Goal: Book appointment/travel/reservation

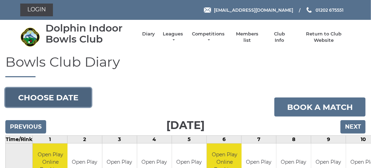
click at [67, 97] on button "Choose date" at bounding box center [48, 97] width 86 height 19
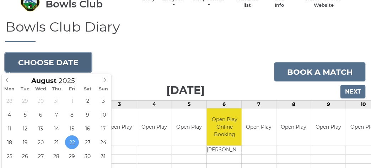
scroll to position [71, 0]
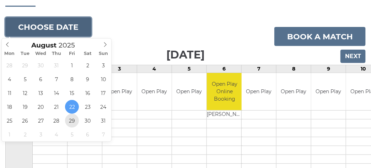
type input "2025-08-29"
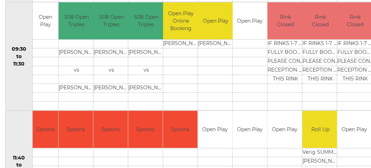
scroll to position [72, 0]
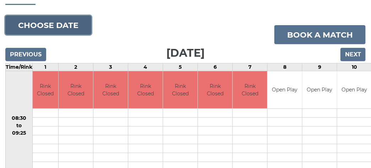
click at [53, 29] on button "Choose date" at bounding box center [48, 25] width 86 height 19
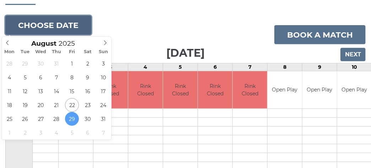
type input "2025-09-05"
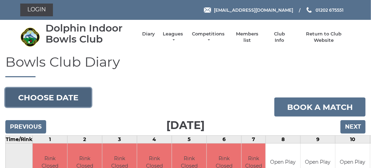
click at [73, 99] on button "Choose date" at bounding box center [48, 97] width 86 height 19
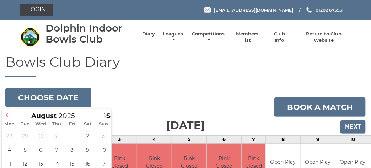
click at [4, 116] on span at bounding box center [8, 114] width 12 height 10
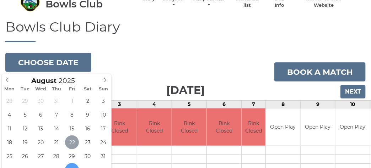
type input "2025-08-22"
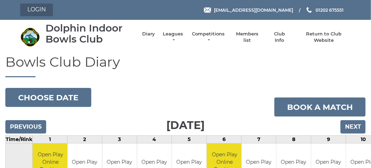
click at [31, 10] on link "Login" at bounding box center [36, 10] width 33 height 13
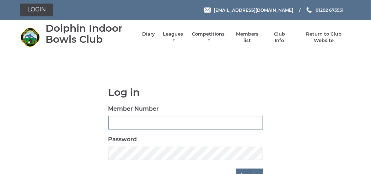
click at [119, 123] on input "Member Number" at bounding box center [185, 122] width 155 height 13
type input "3723"
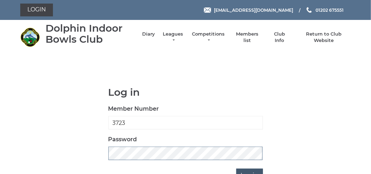
scroll to position [48, 0]
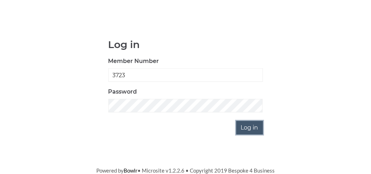
click at [243, 131] on input "Log in" at bounding box center [249, 127] width 27 height 13
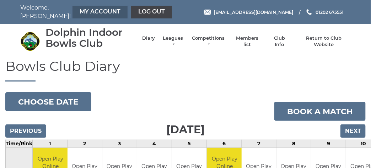
click at [86, 9] on link "My Account" at bounding box center [99, 12] width 55 height 13
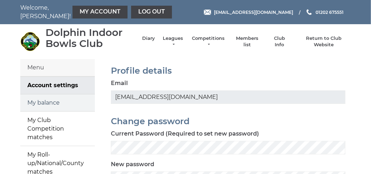
click at [55, 102] on link "My balance" at bounding box center [57, 102] width 75 height 17
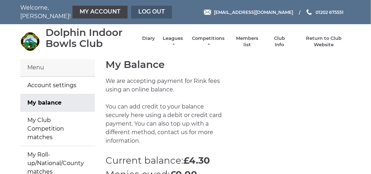
click at [131, 12] on link "Log out" at bounding box center [151, 12] width 41 height 13
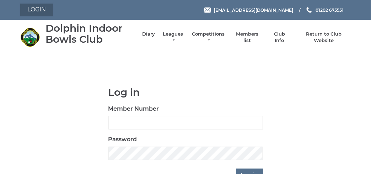
click at [40, 11] on link "Login" at bounding box center [36, 10] width 33 height 13
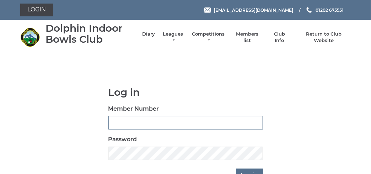
click at [139, 120] on input "Member Number" at bounding box center [185, 122] width 155 height 13
type input "3731"
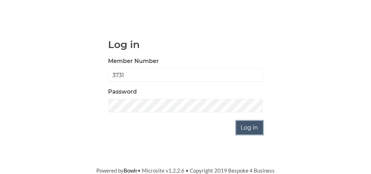
click at [253, 131] on input "Log in" at bounding box center [249, 127] width 27 height 13
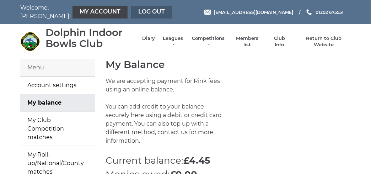
click at [131, 11] on link "Log out" at bounding box center [151, 12] width 41 height 13
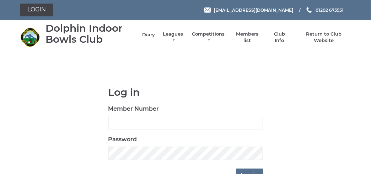
click at [145, 34] on link "Diary" at bounding box center [148, 35] width 13 height 6
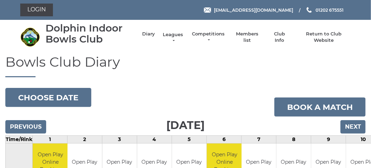
click at [172, 33] on link "Leagues" at bounding box center [173, 38] width 22 height 13
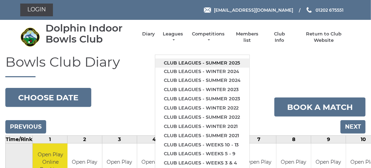
click at [178, 59] on link "Club leagues - Summer 2025" at bounding box center [202, 63] width 94 height 9
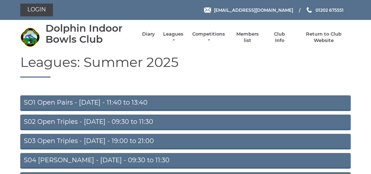
scroll to position [125, 0]
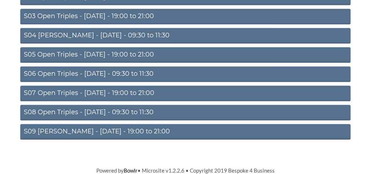
click at [107, 131] on link "S09 Aussie Pairs - Friday - 19:00 to 21:00" at bounding box center [185, 132] width 330 height 16
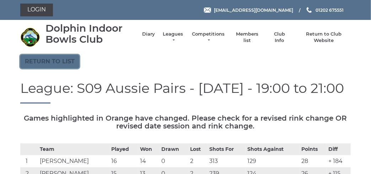
click at [56, 64] on link "Return to list" at bounding box center [49, 61] width 59 height 13
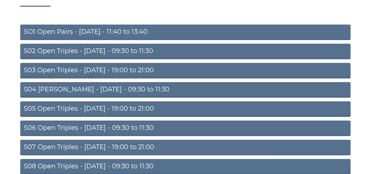
scroll to position [107, 0]
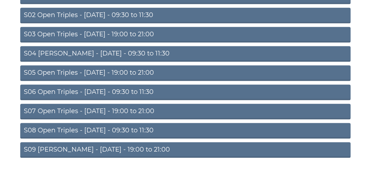
click at [108, 111] on link "S07 Open Triples - [DATE] - 19:00 to 21:00" at bounding box center [185, 112] width 330 height 16
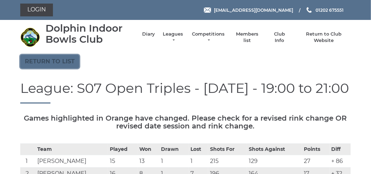
click at [69, 62] on link "Return to list" at bounding box center [49, 61] width 59 height 13
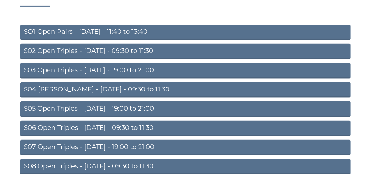
scroll to position [107, 0]
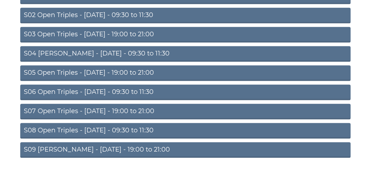
click at [107, 39] on link "S03 Open Triples - [DATE] - 19:00 to 21:00" at bounding box center [185, 35] width 330 height 16
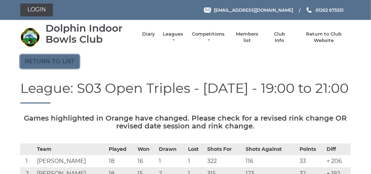
click at [66, 63] on link "Return to list" at bounding box center [49, 61] width 59 height 13
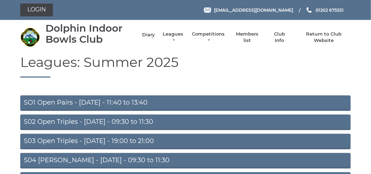
click at [144, 34] on link "Diary" at bounding box center [148, 35] width 13 height 6
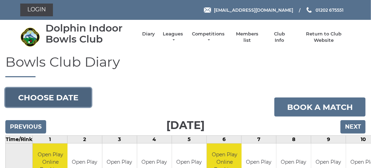
click at [59, 92] on button "Choose date" at bounding box center [48, 97] width 86 height 19
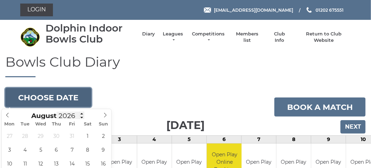
type input "2025"
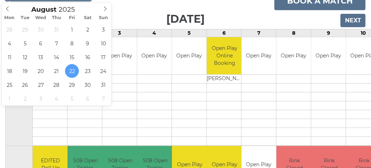
scroll to position [142, 0]
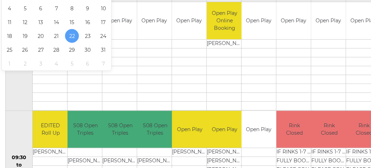
type input "2025-08-25"
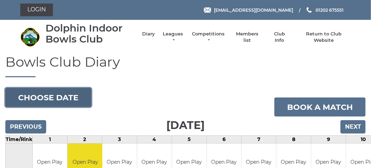
click at [75, 100] on button "Choose date" at bounding box center [48, 97] width 86 height 19
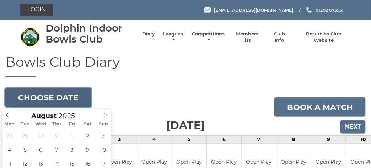
scroll to position [71, 0]
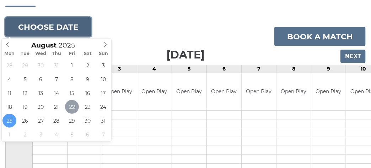
type input "[DATE]"
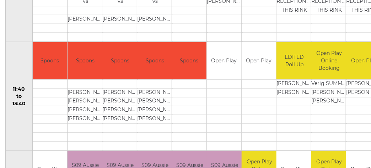
scroll to position [426, 0]
